Goal: Book appointment/travel/reservation

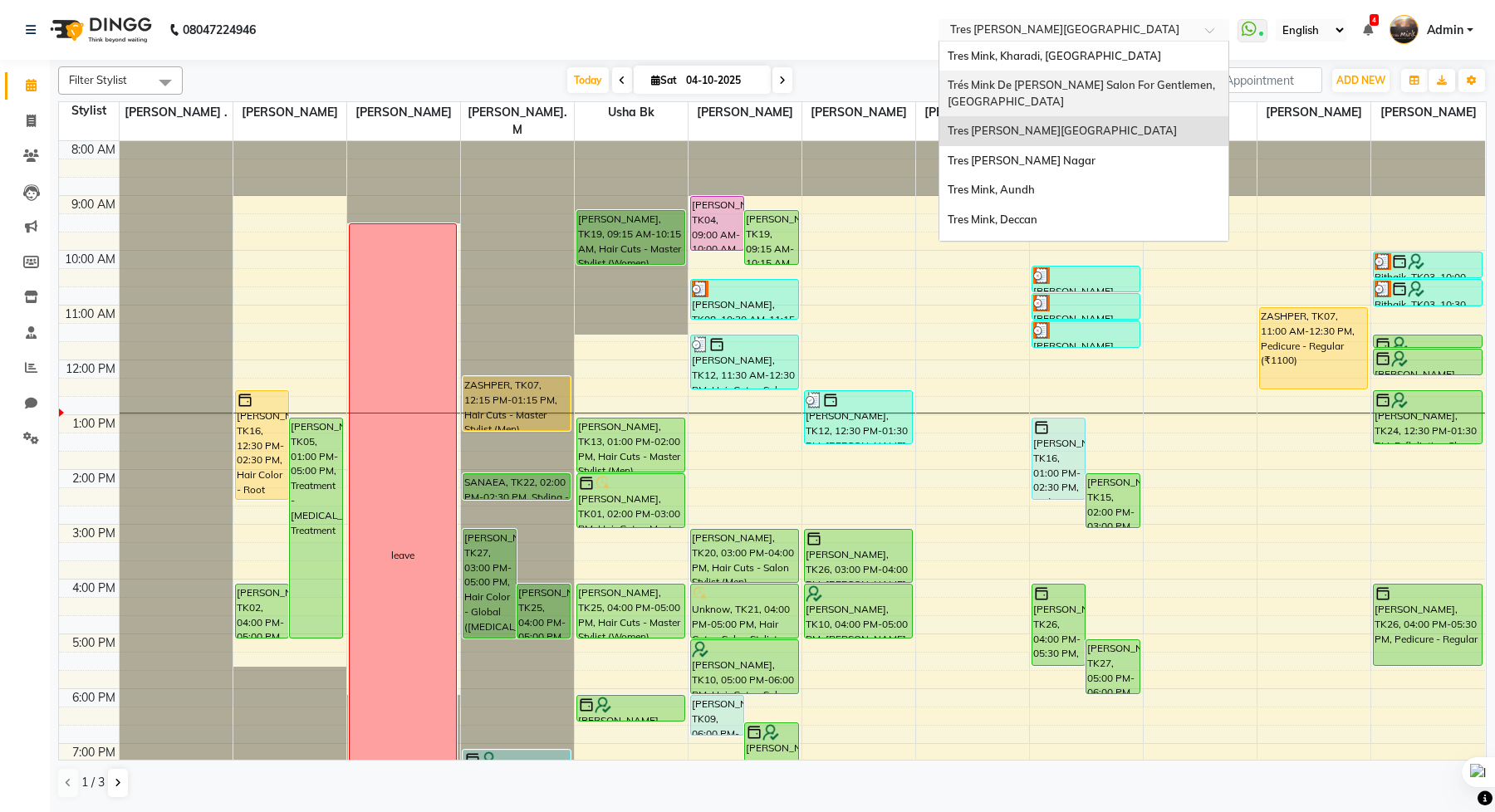
click at [1023, 103] on div "Trés Mink De [PERSON_NAME] Salon For Gentlemen, [GEOGRAPHIC_DATA]" at bounding box center [1083, 93] width 289 height 46
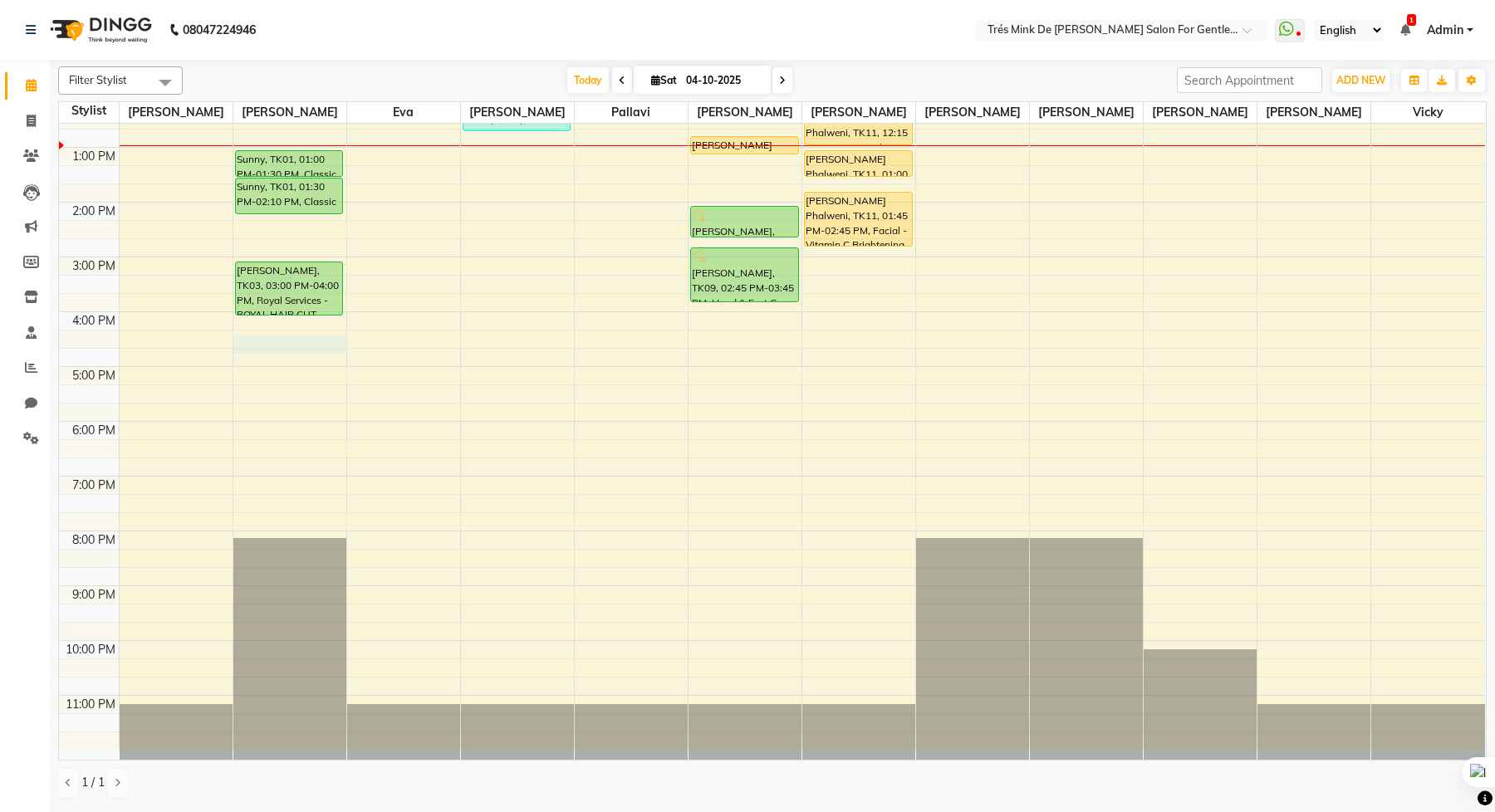
click at [275, 348] on div "8:00 AM 9:00 AM 10:00 AM 11:00 AM 12:00 PM 1:00 PM 2:00 PM 3:00 PM 4:00 PM 5:00…" at bounding box center [773, 312] width 1427 height 876
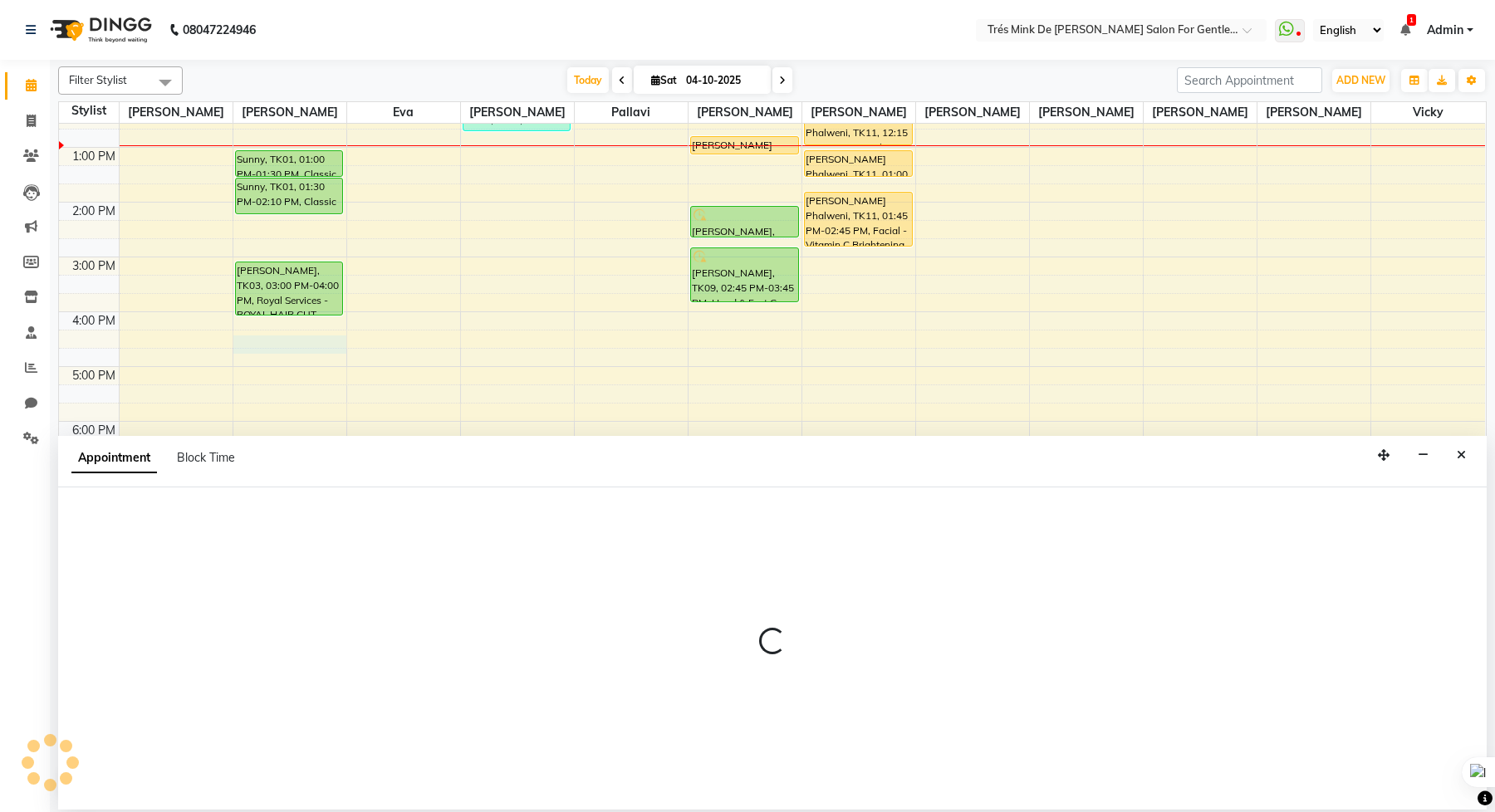
select select "18143"
select select "tentative"
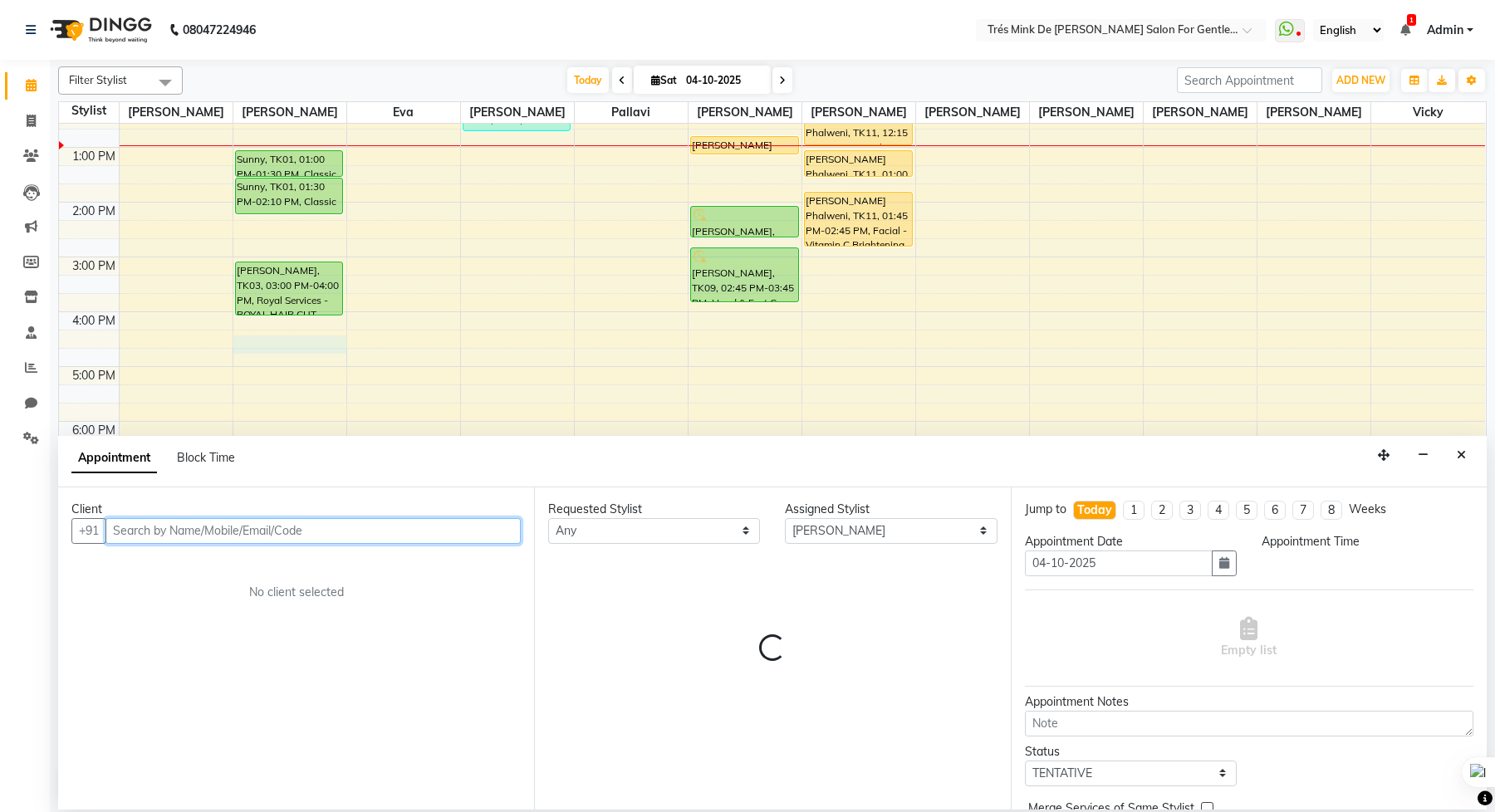
select select "975"
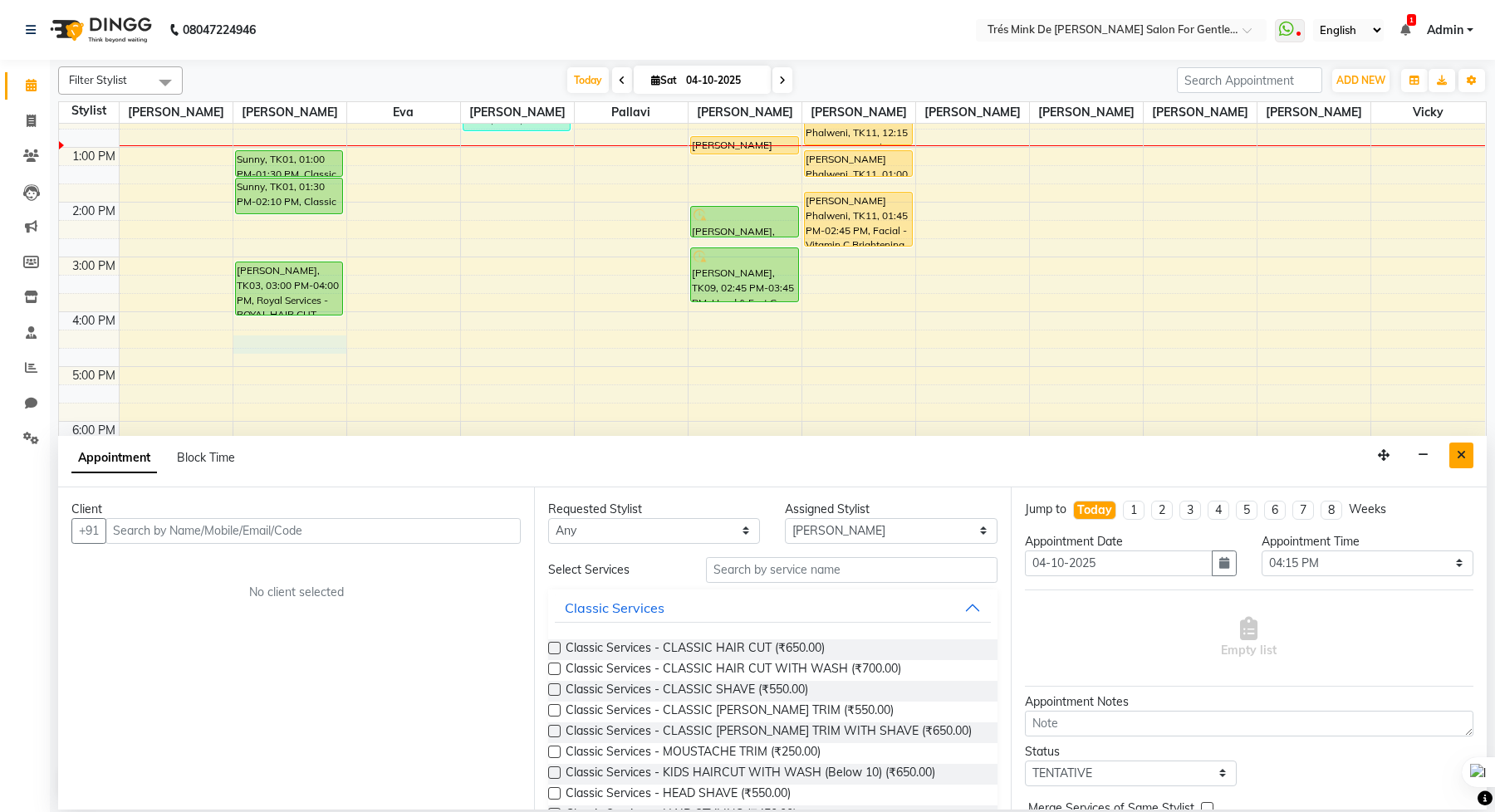
click at [1471, 455] on button "Close" at bounding box center [1461, 455] width 24 height 26
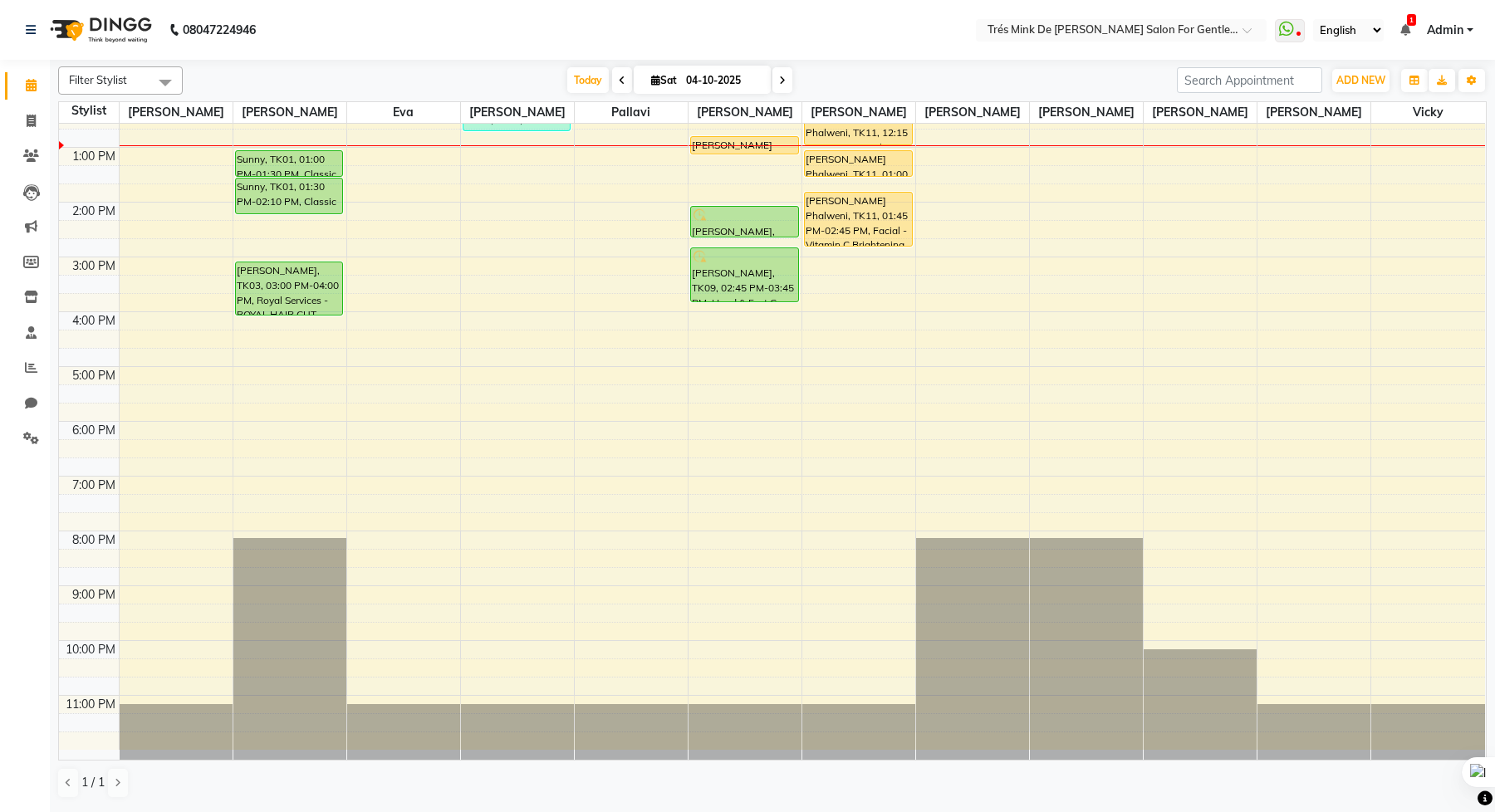
click at [784, 76] on icon at bounding box center [782, 80] width 6 height 10
type input "05-10-2025"
